Goal: Communication & Community: Answer question/provide support

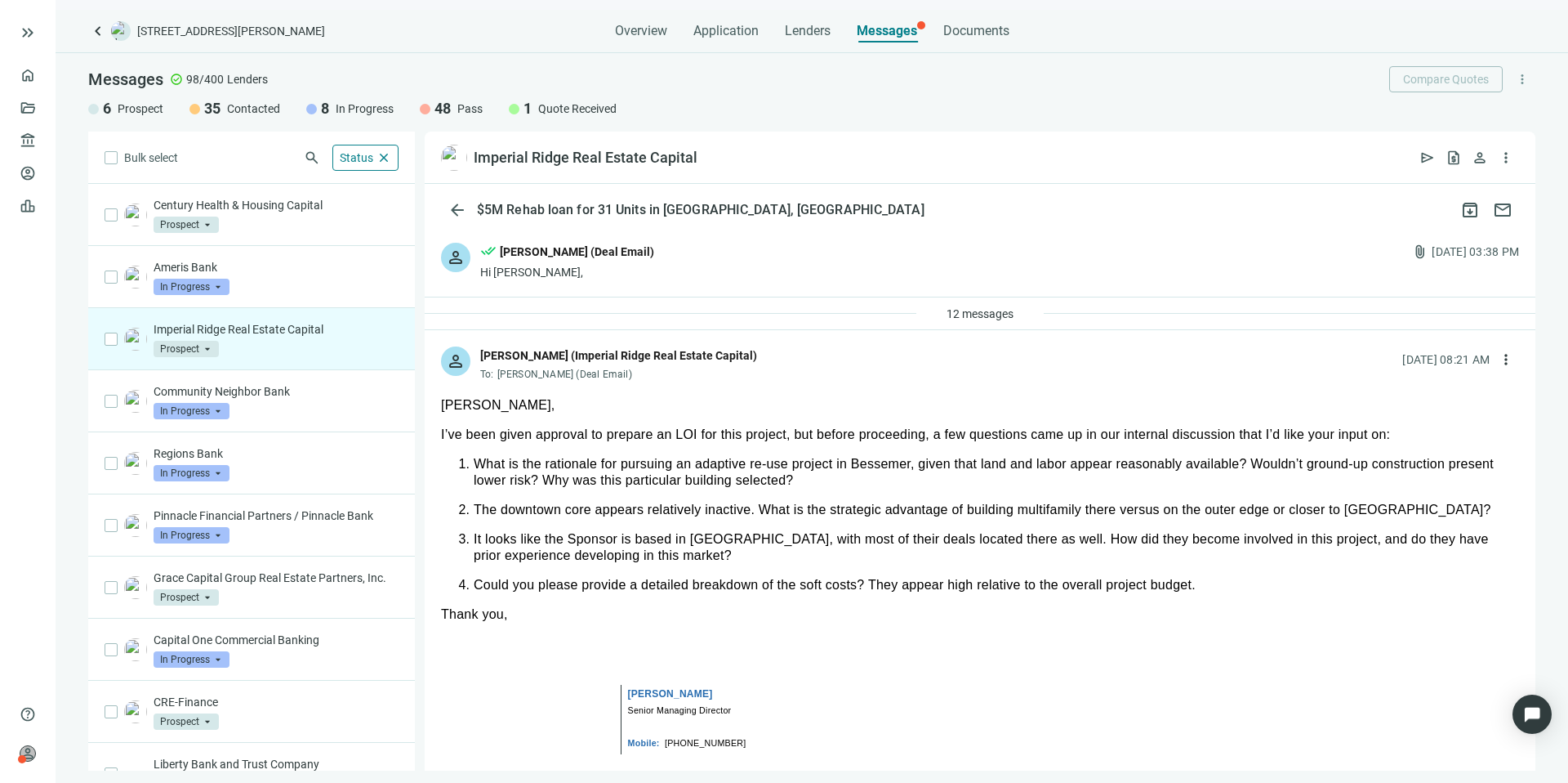
click at [706, 446] on div "[PERSON_NAME], I’ve been given approval to prepare an LOI for this project, but…" at bounding box center [980, 733] width 1078 height 672
drag, startPoint x: 519, startPoint y: 613, endPoint x: 434, endPoint y: 405, distance: 224.7
click at [434, 405] on div "more_horiz" at bounding box center [980, 750] width 1111 height 733
click at [542, 561] on div "It looks like the Sponsor is based in [GEOGRAPHIC_DATA], with most of their dea…" at bounding box center [996, 547] width 1045 height 33
drag, startPoint x: 514, startPoint y: 614, endPoint x: 427, endPoint y: 394, distance: 236.6
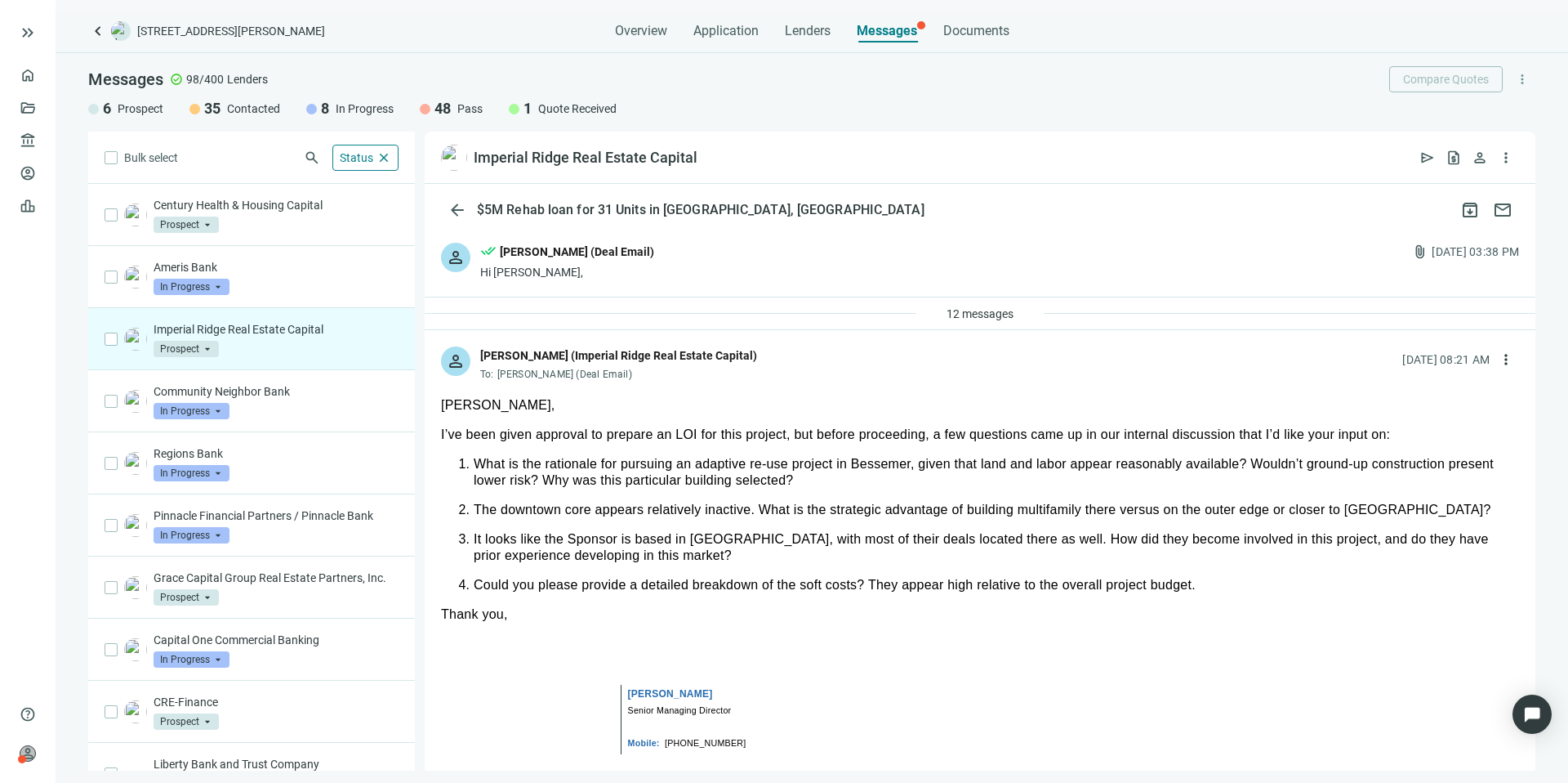
click at [427, 394] on div "more_horiz" at bounding box center [980, 750] width 1111 height 733
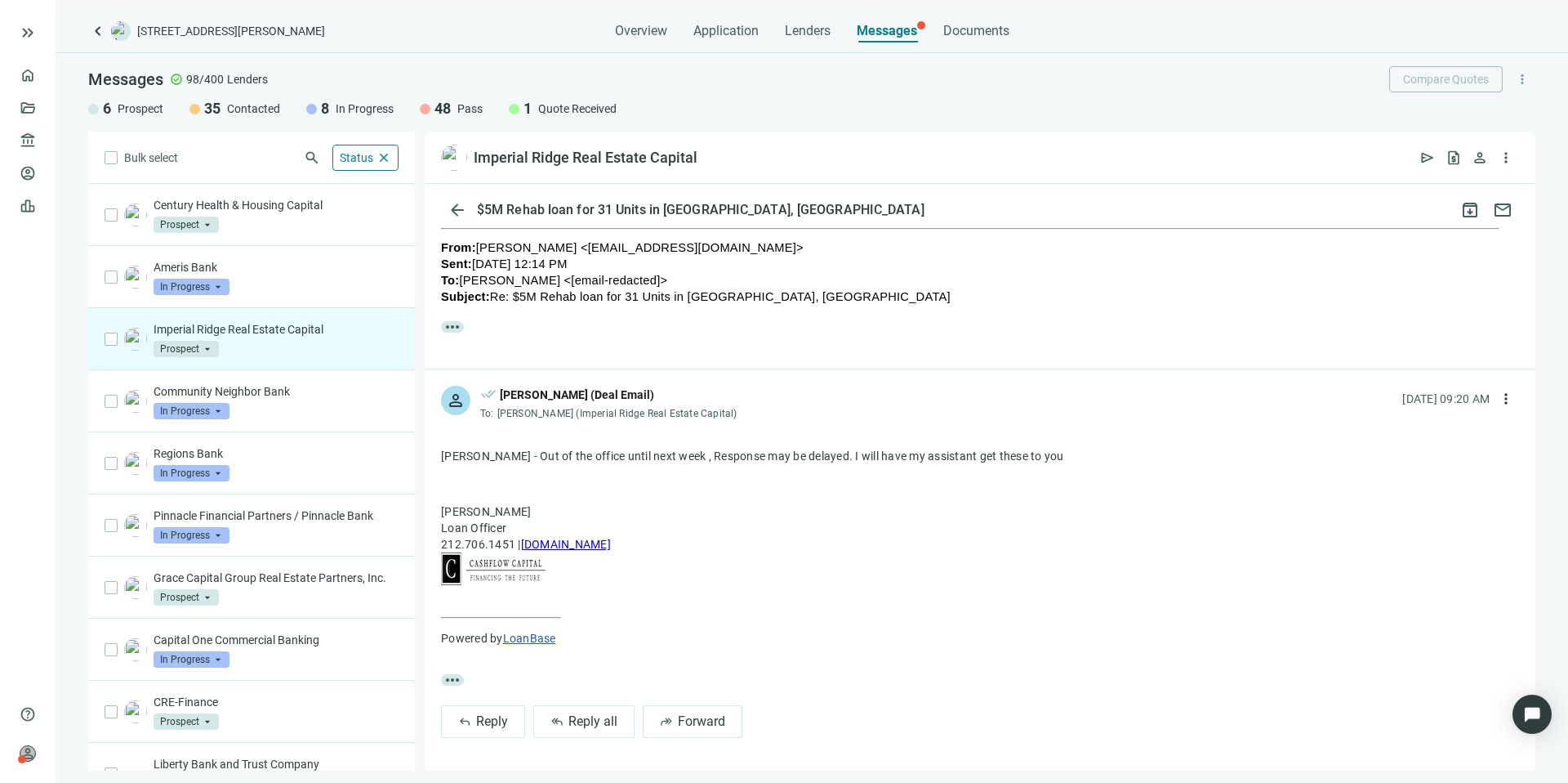
scroll to position [765, 0]
click at [587, 720] on span "Reply all" at bounding box center [592, 720] width 49 height 15
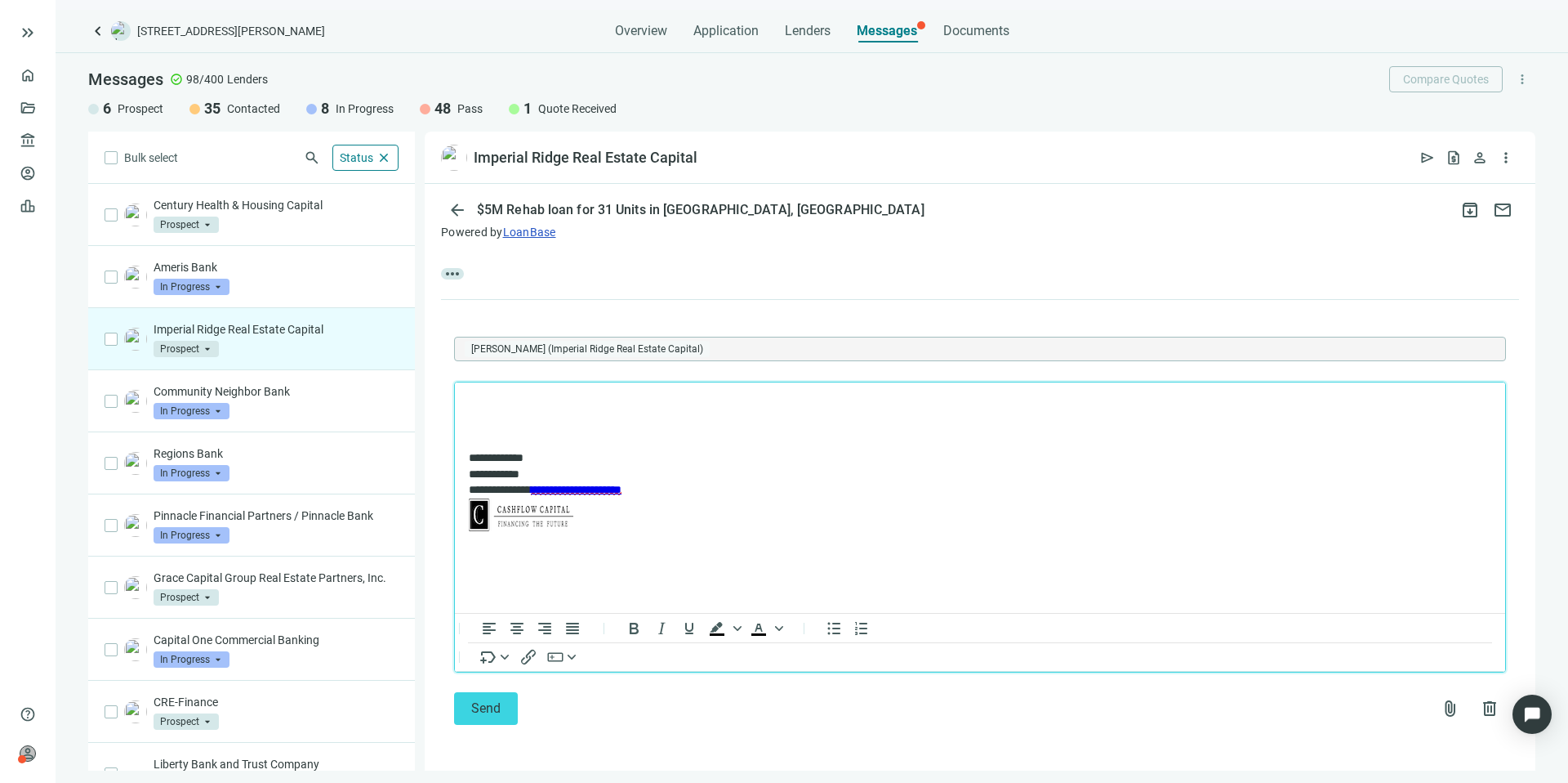
scroll to position [1171, 0]
click at [1440, 709] on span "attach_file" at bounding box center [1450, 709] width 20 height 20
click at [1380, 663] on button "Upload new" at bounding box center [1361, 669] width 177 height 26
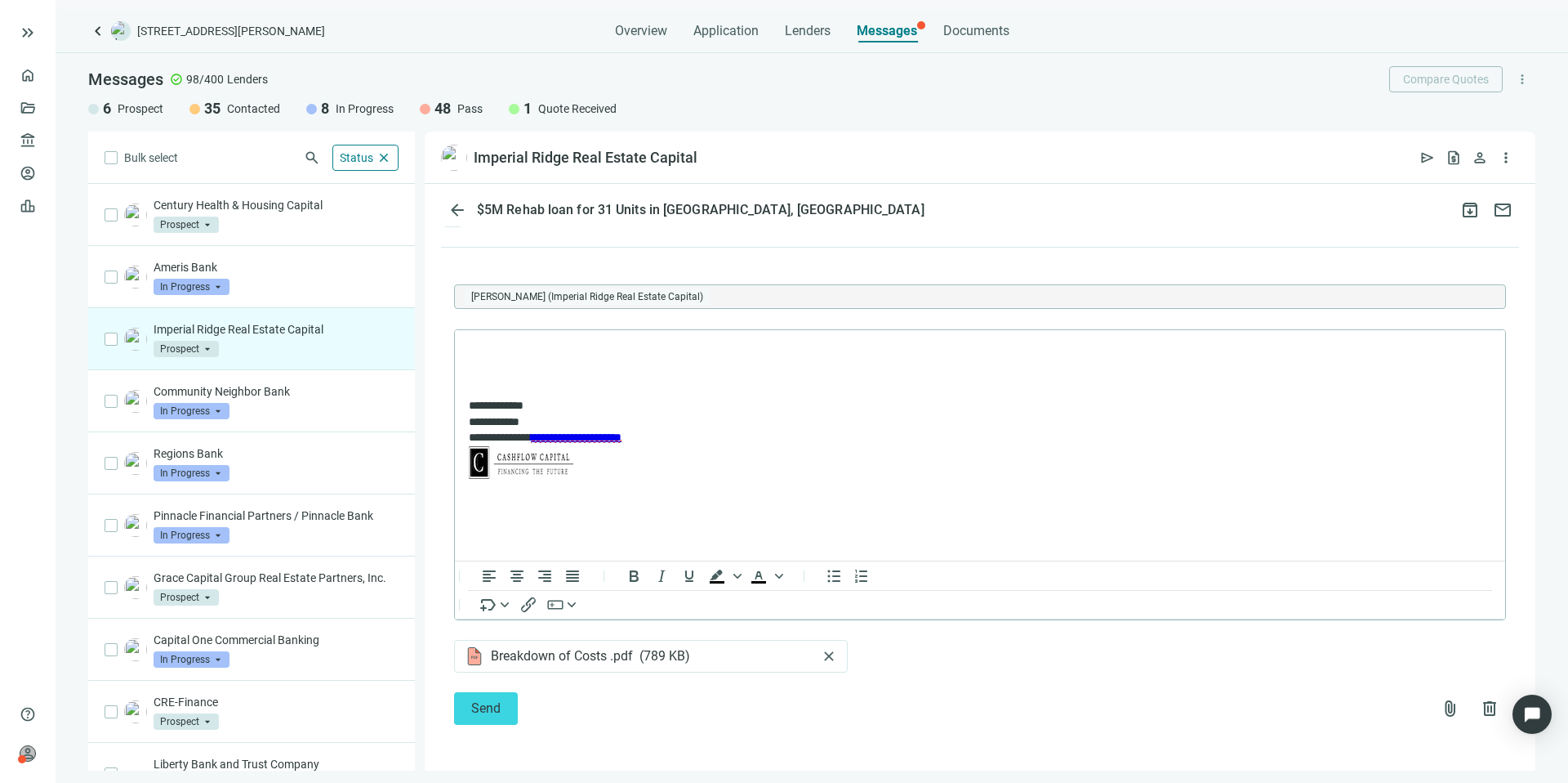
scroll to position [1223, 0]
click at [1440, 699] on span "attach_file" at bounding box center [1450, 709] width 20 height 20
click at [1376, 668] on button "Upload new" at bounding box center [1361, 669] width 177 height 26
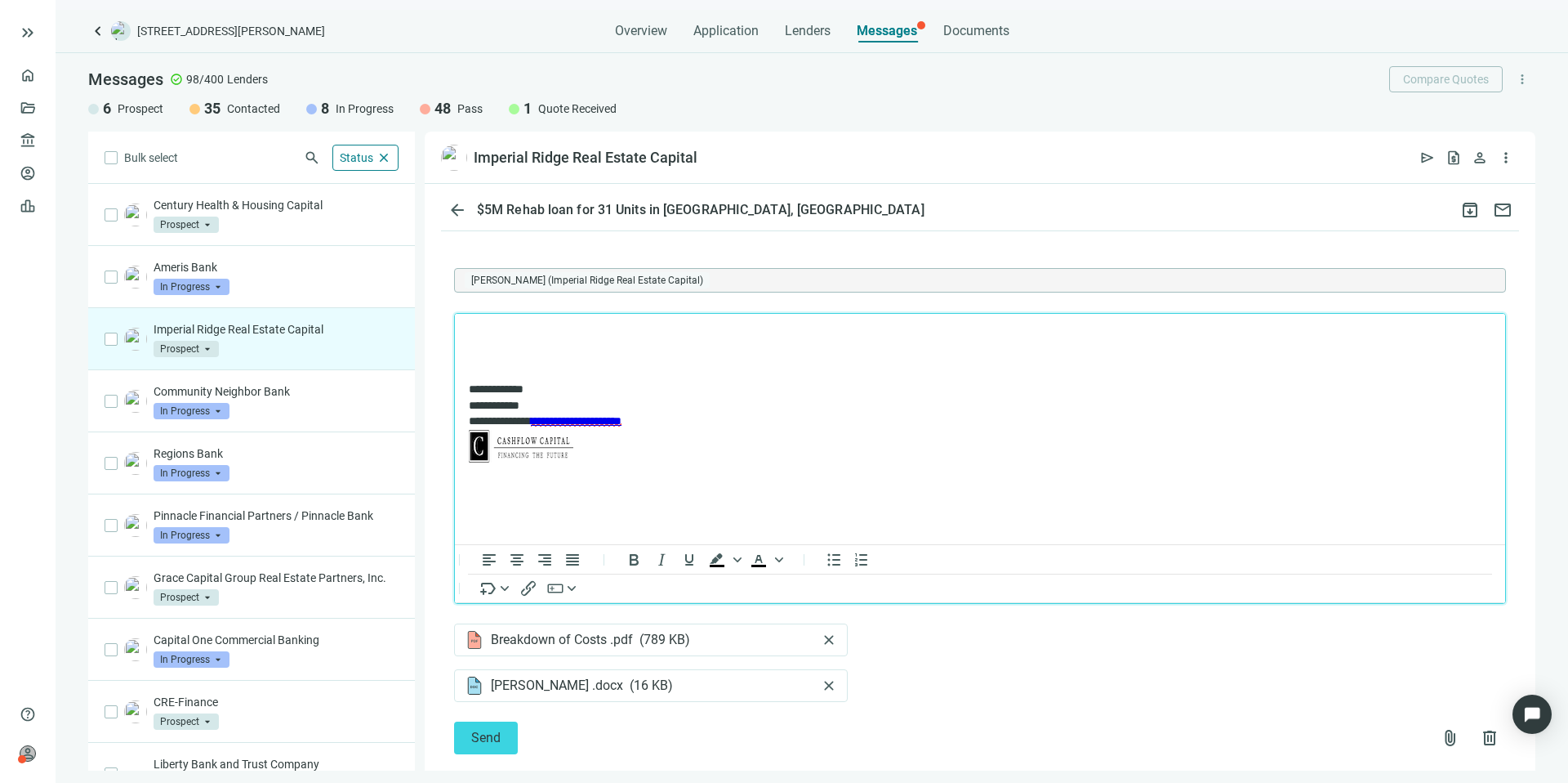
click at [563, 331] on p "Rich Text Area. Press ALT-0 for help." at bounding box center [979, 334] width 1023 height 16
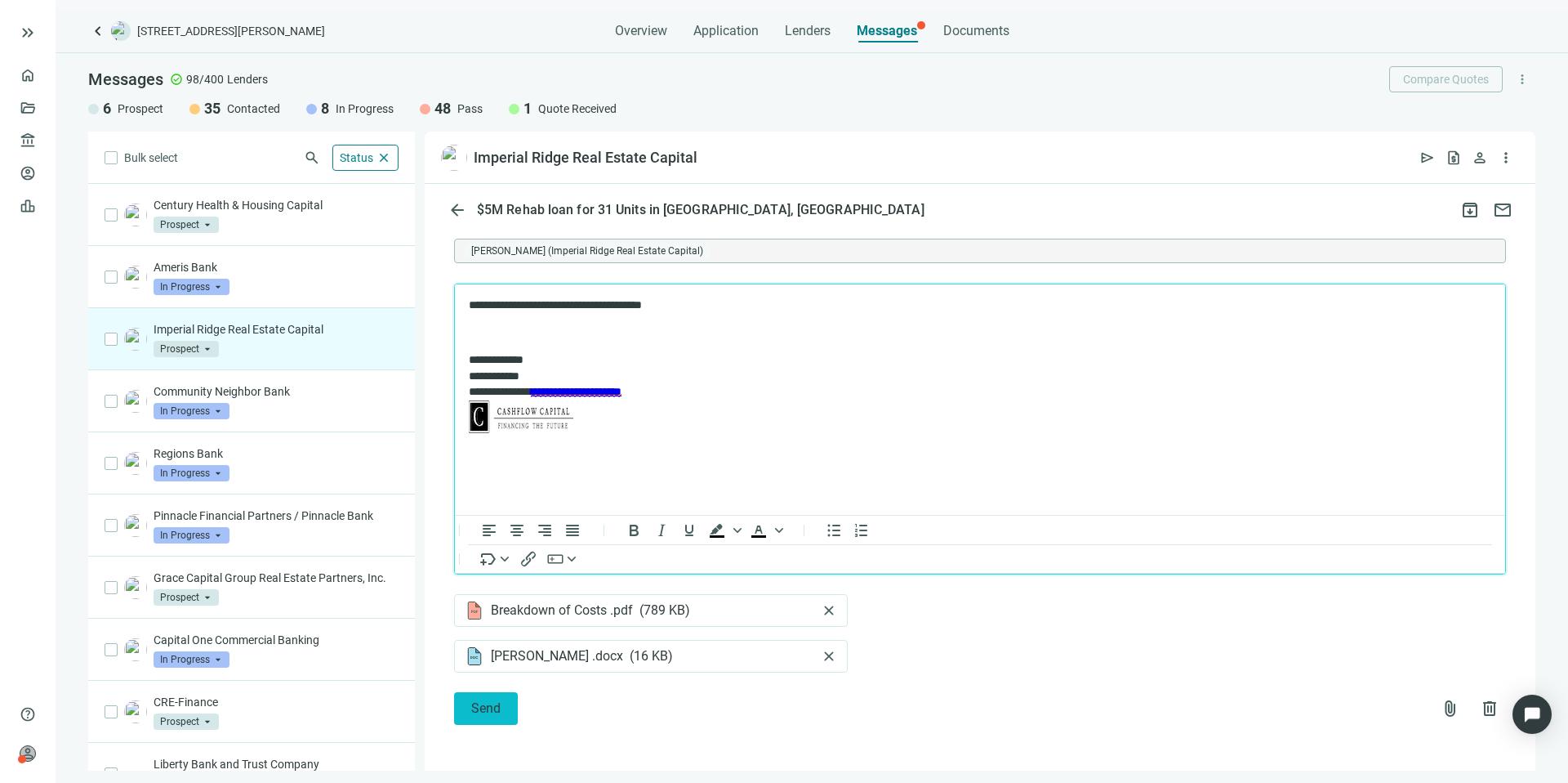
click at [505, 699] on button "Send" at bounding box center [486, 709] width 63 height 33
